Goal: Consume media (video, audio)

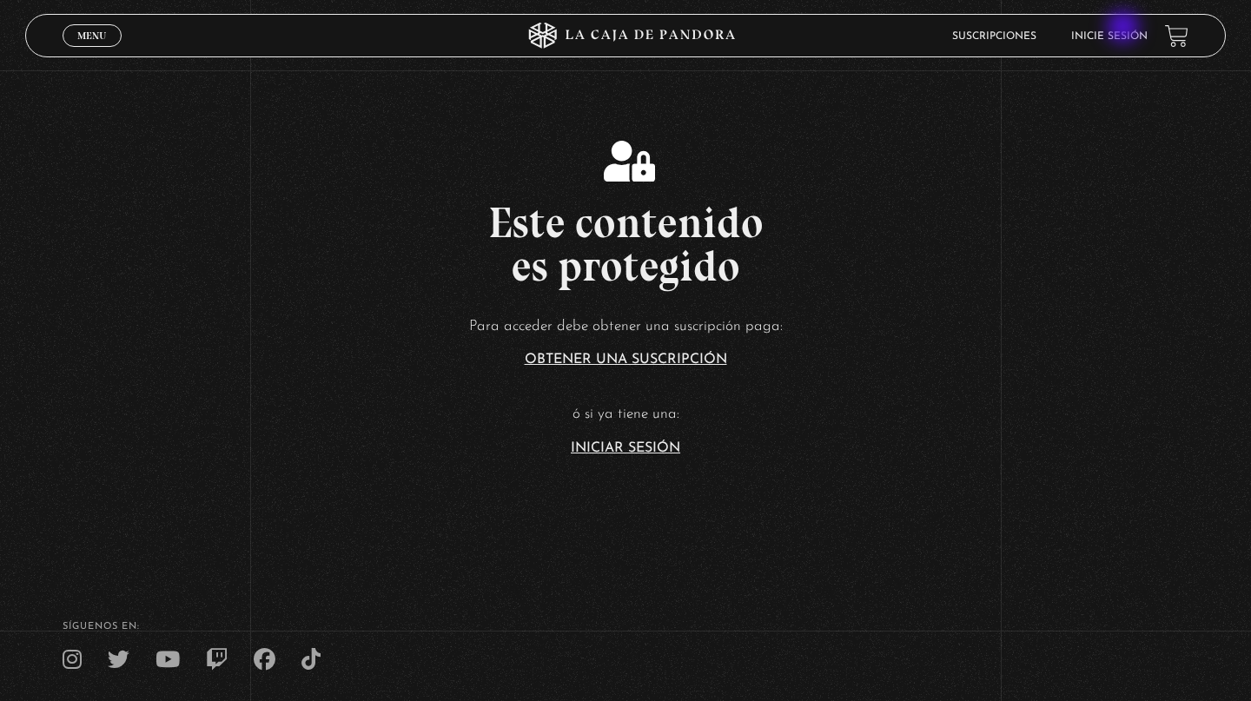
click at [1125, 29] on li "Inicie sesión" at bounding box center [1109, 36] width 76 height 27
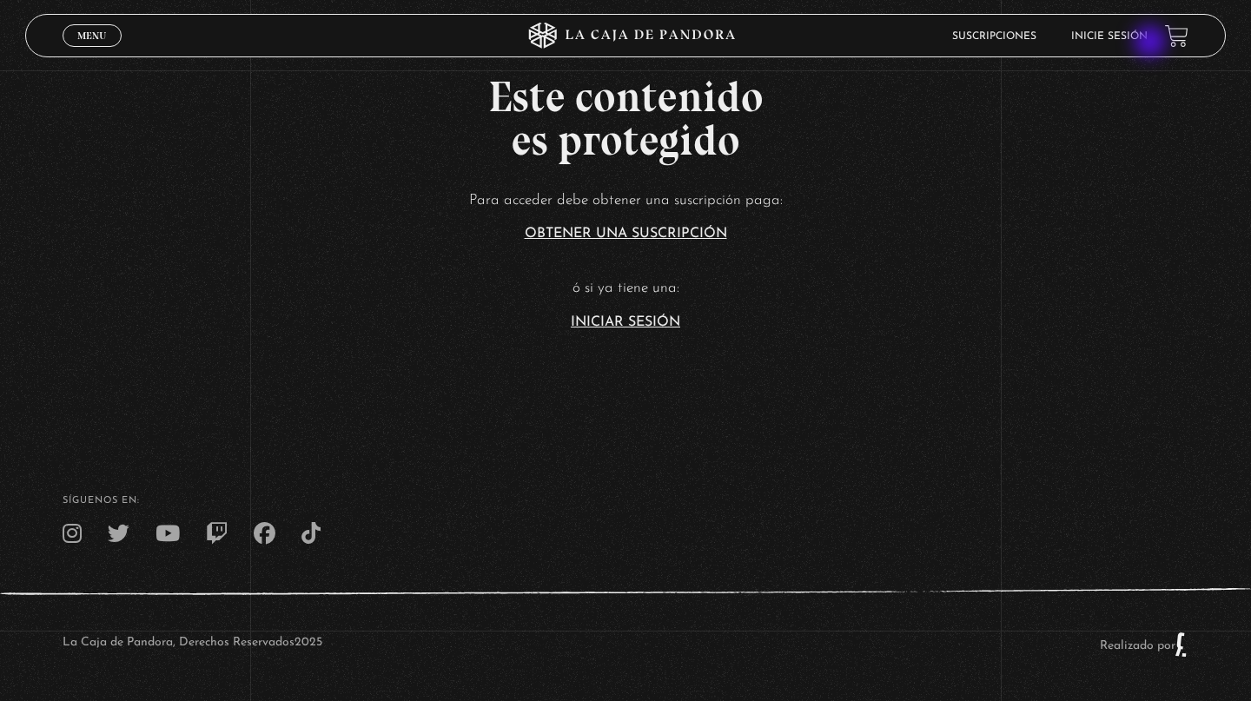
click at [1152, 43] on div "Suscripciones Inicie sesión" at bounding box center [1000, 36] width 375 height 27
click at [656, 324] on link "Iniciar Sesión" at bounding box center [625, 322] width 109 height 14
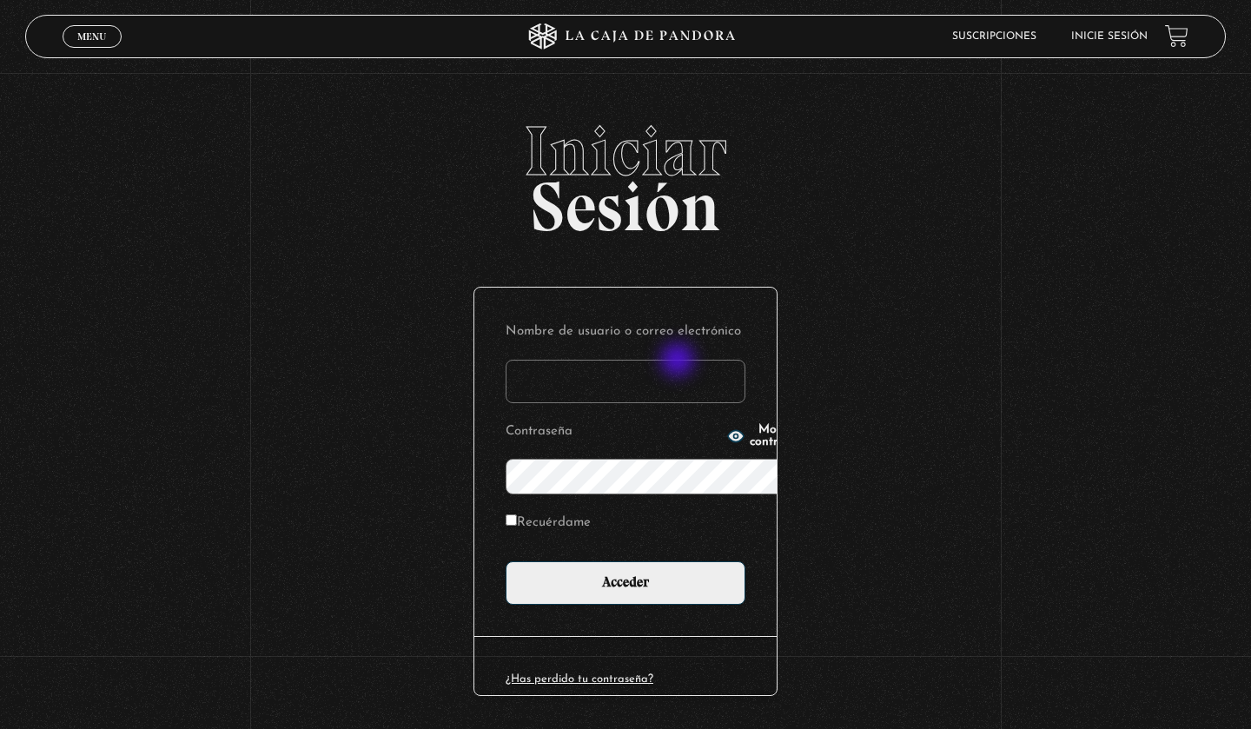
type input "Lessastua892@gmail.com"
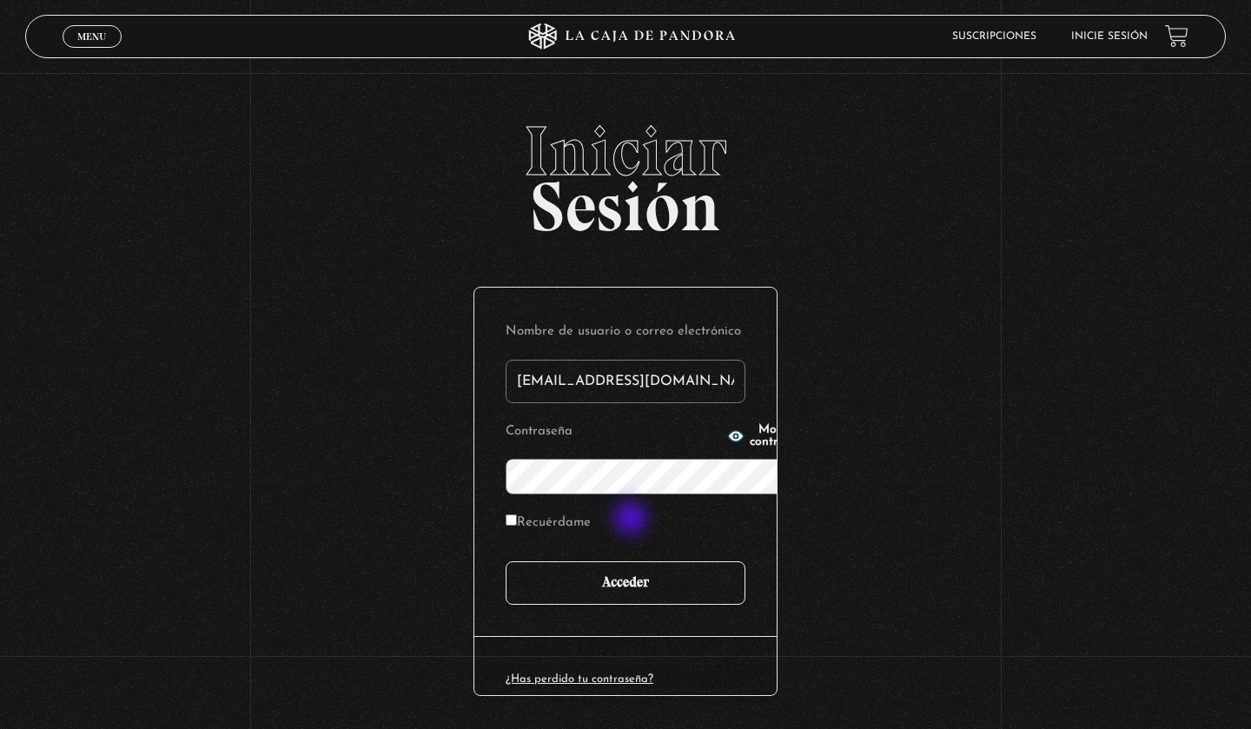
click at [633, 561] on input "Acceder" at bounding box center [626, 582] width 240 height 43
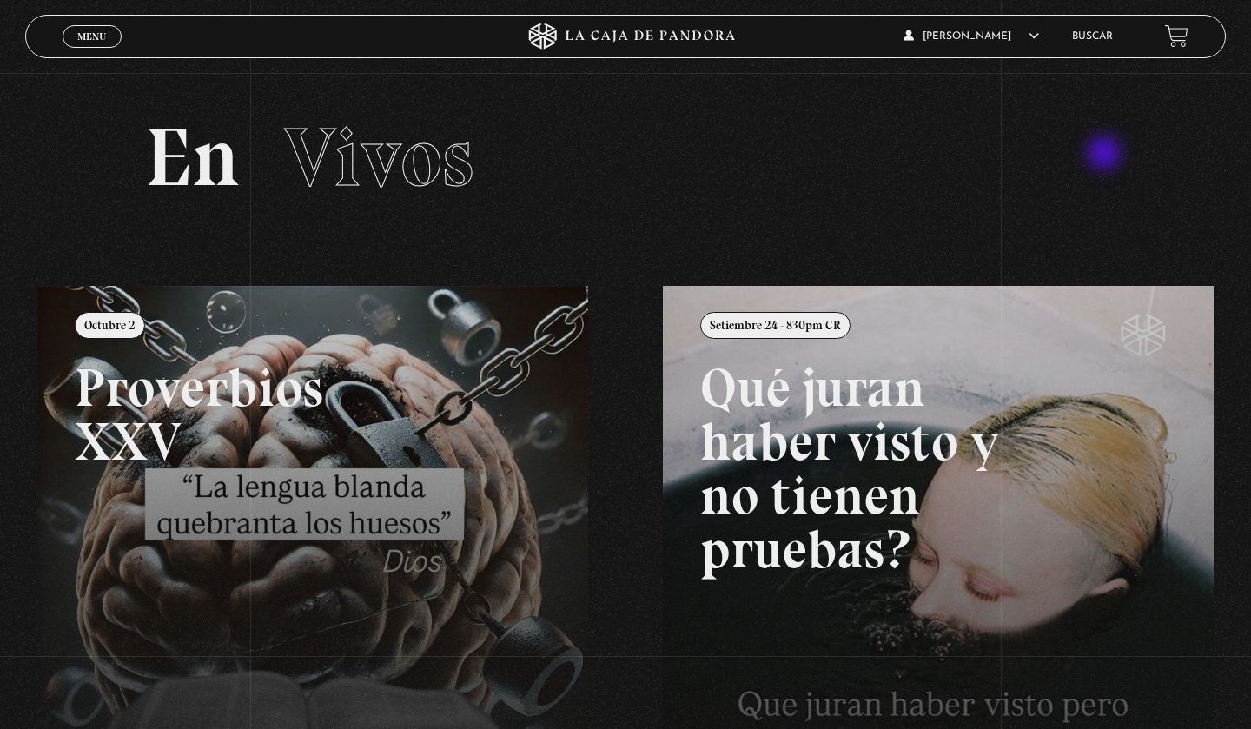
click at [1106, 155] on div "En Vivos" at bounding box center [625, 157] width 1001 height 83
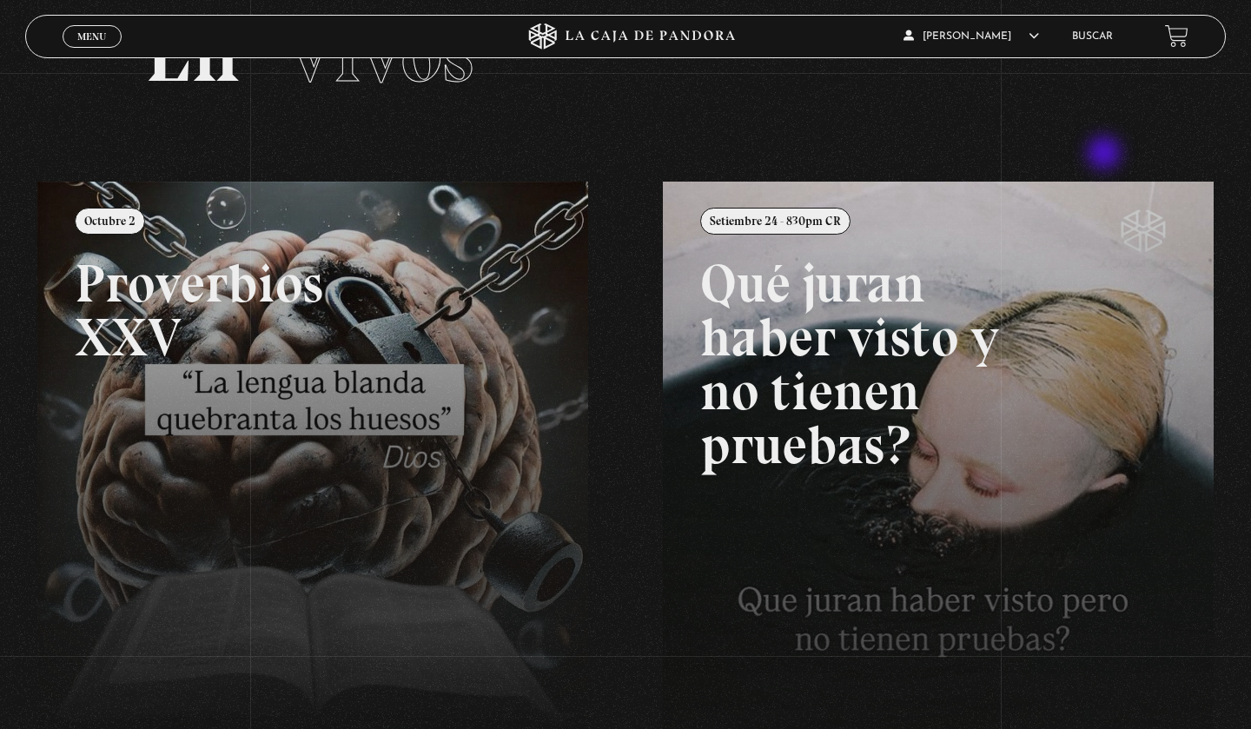
scroll to position [139, 0]
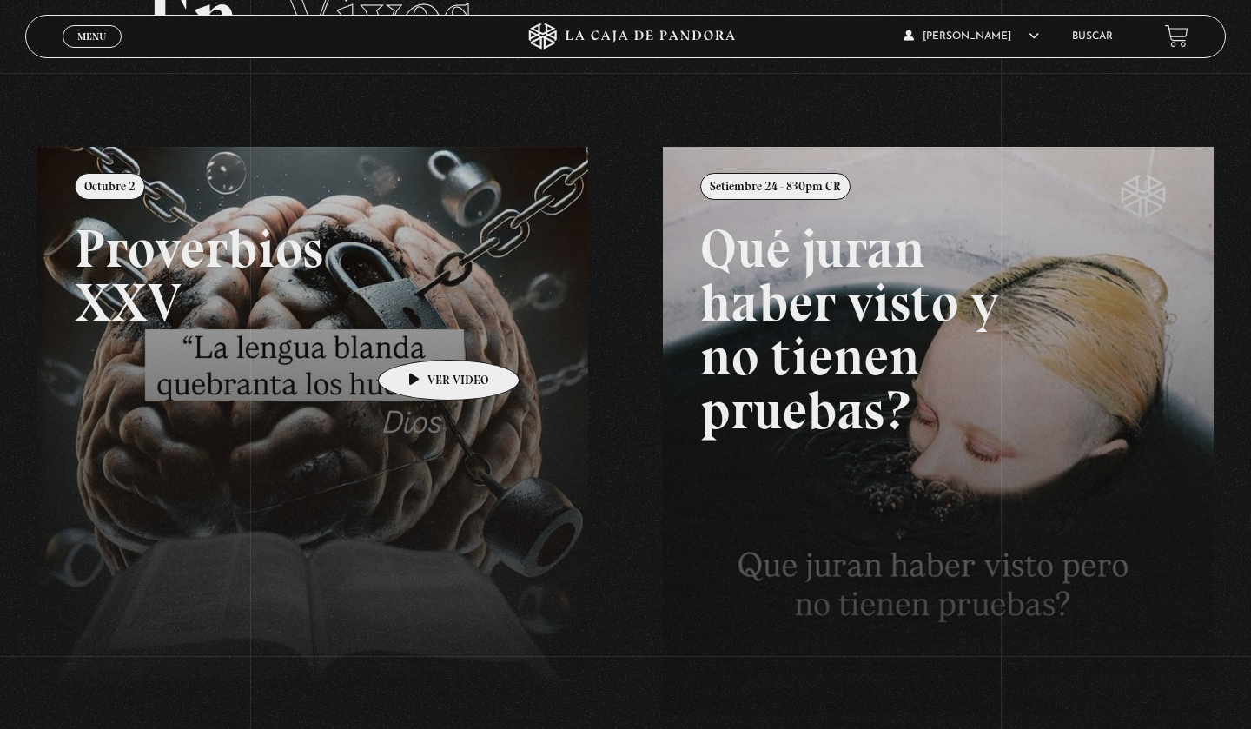
click at [421, 334] on link at bounding box center [662, 511] width 1251 height 729
click at [430, 388] on link at bounding box center [662, 511] width 1251 height 729
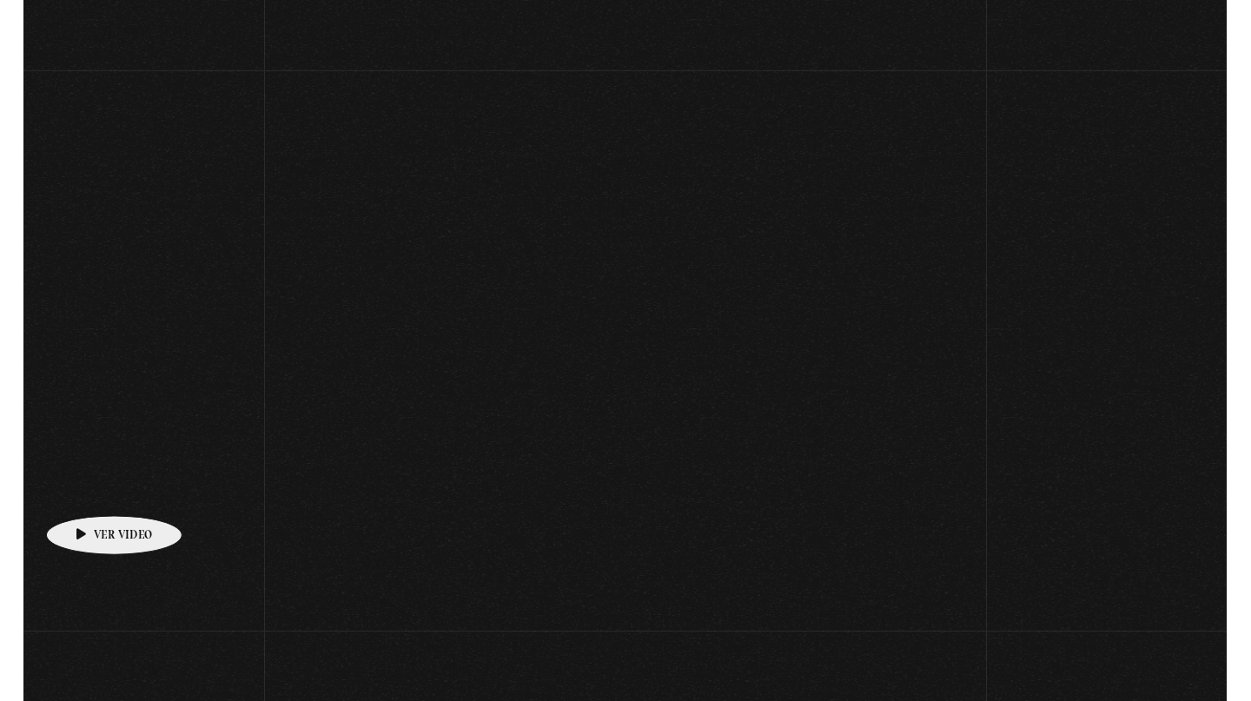
scroll to position [139, 0]
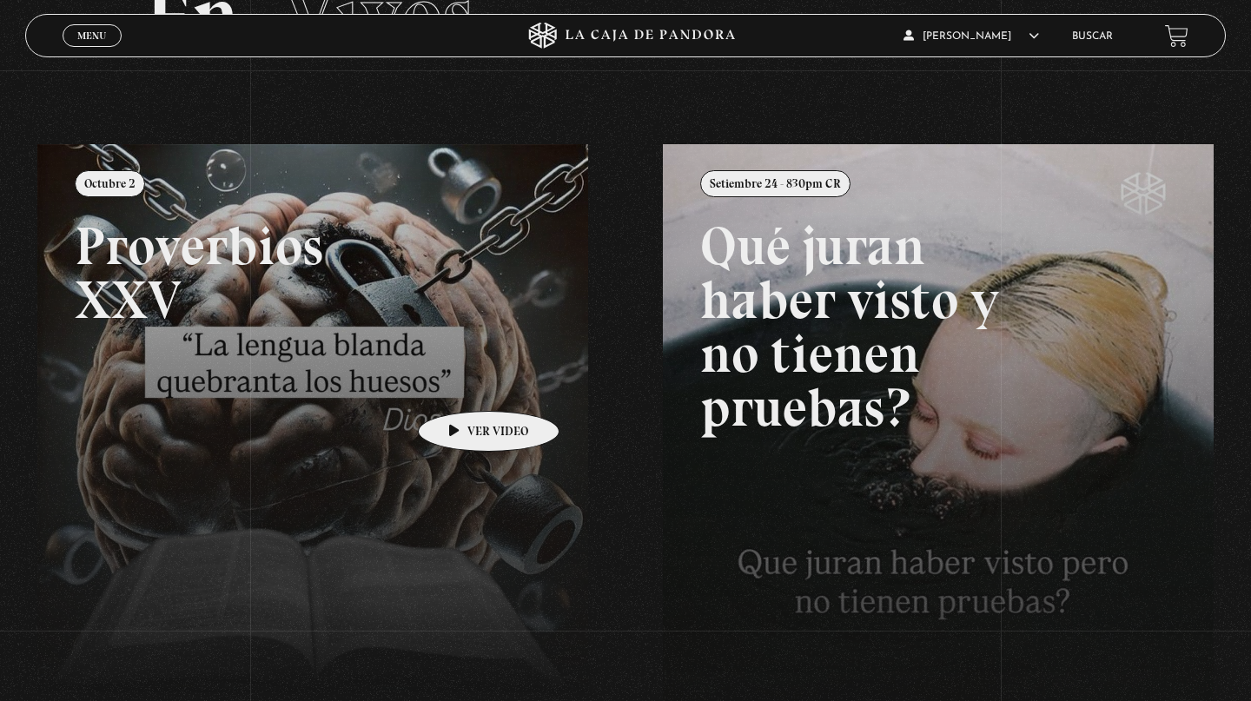
click at [461, 385] on link at bounding box center [662, 494] width 1251 height 701
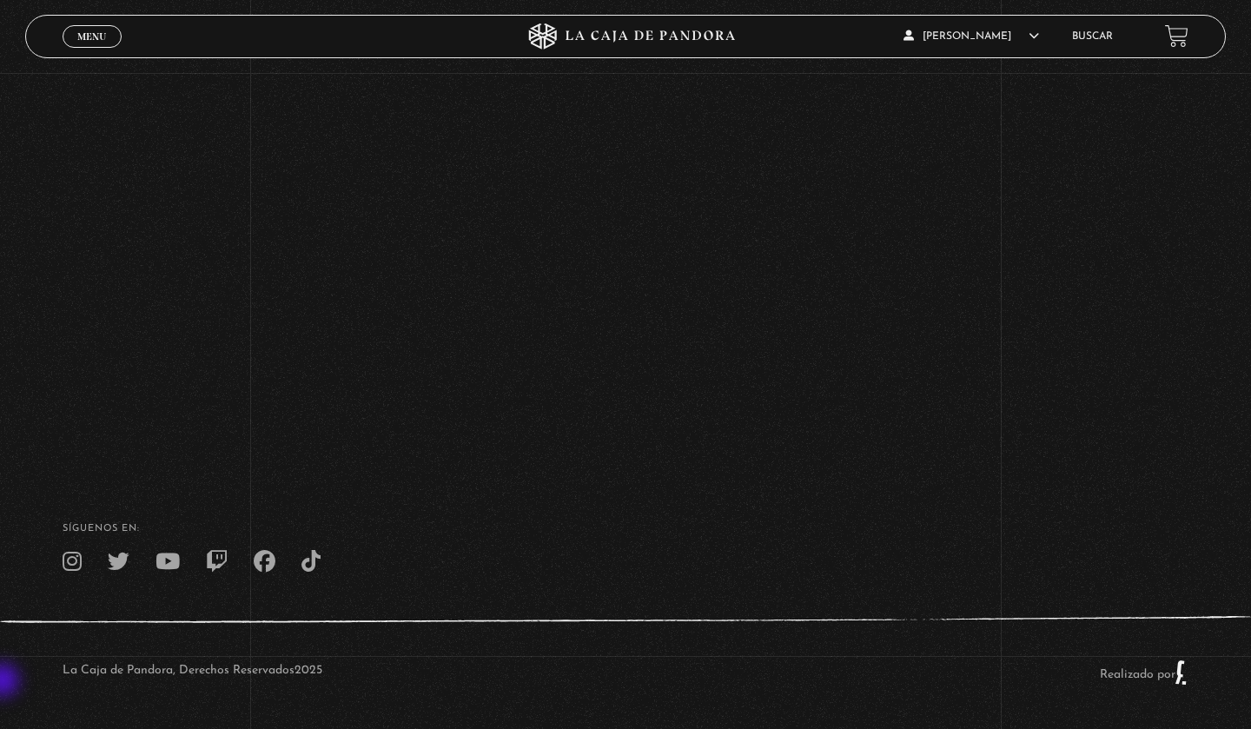
scroll to position [281, 0]
click at [1113, 212] on div "Volver Octubre 2 Proverbios XXV" at bounding box center [625, 130] width 1251 height 665
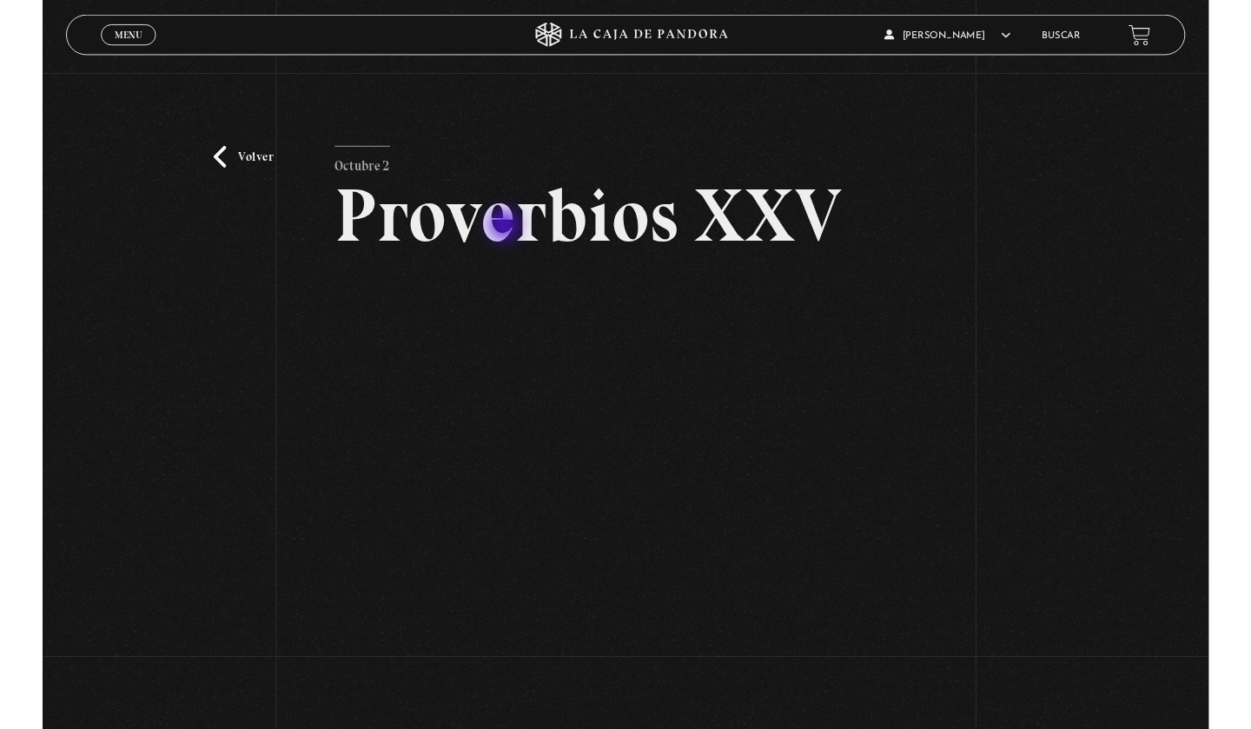
scroll to position [37, 0]
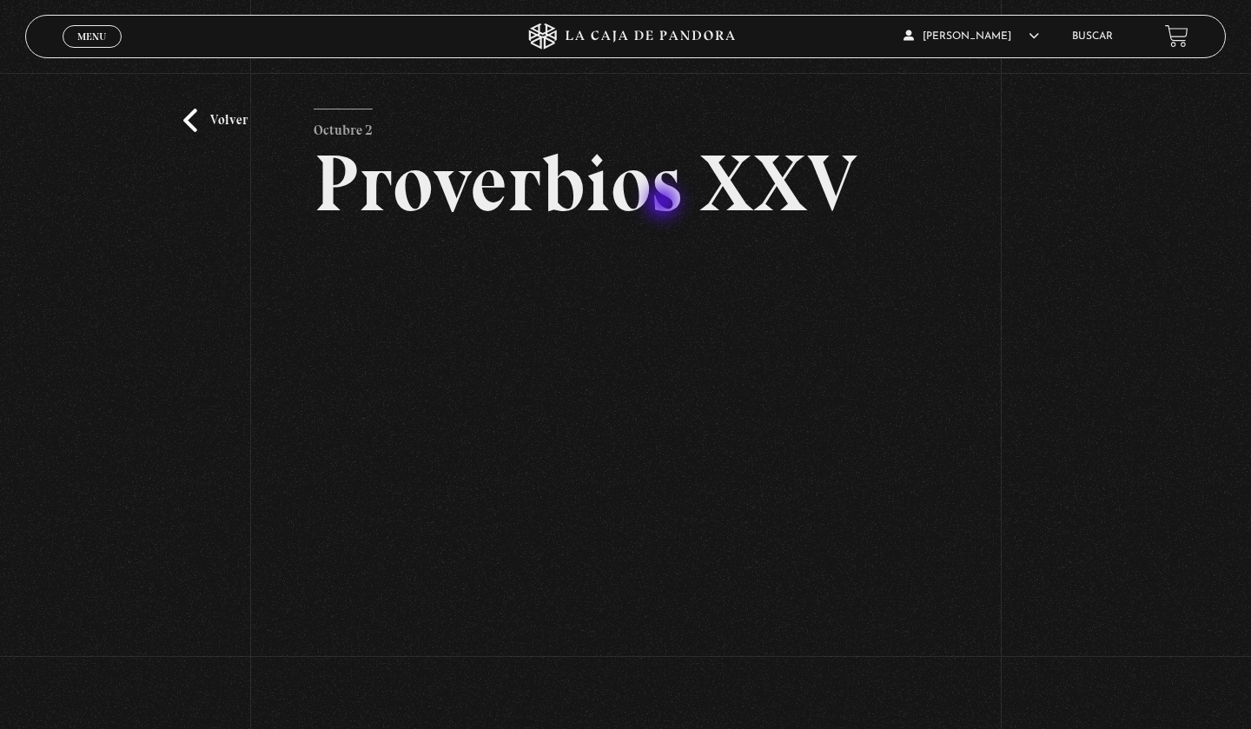
click at [665, 203] on h2 "Proverbios XXV" at bounding box center [626, 183] width 625 height 80
